Goal: Navigation & Orientation: Find specific page/section

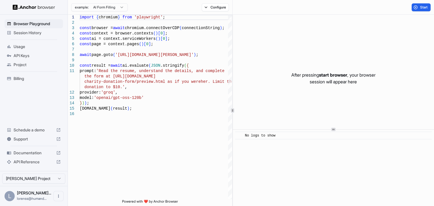
click at [34, 34] on span "Session History" at bounding box center [37, 33] width 47 height 6
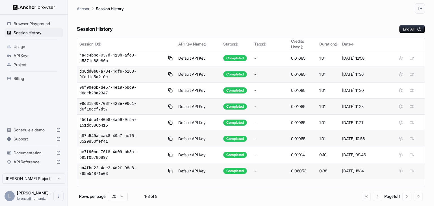
click at [51, 181] on html "Browser Playground Session History Usage API Keys Project Billing Schedule a de…" at bounding box center [217, 103] width 434 height 206
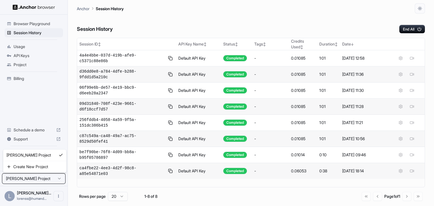
click at [45, 95] on html "Browser Playground Session History Usage API Keys Project Billing Schedule a de…" at bounding box center [217, 103] width 434 height 206
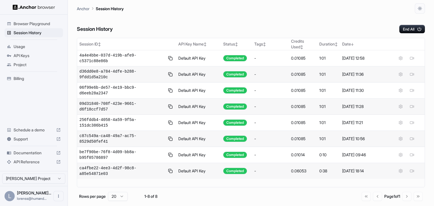
click at [89, 8] on p "Anchor" at bounding box center [83, 9] width 13 height 6
click at [57, 196] on icon "Open menu" at bounding box center [58, 196] width 5 height 5
click at [57, 197] on icon at bounding box center [56, 196] width 6 height 6
